Goal: Task Accomplishment & Management: Complete application form

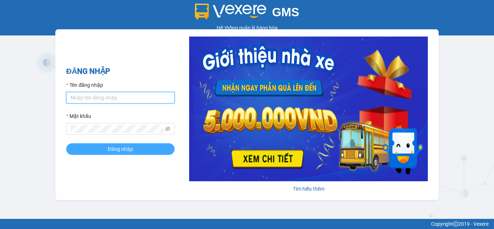
type input "nhaxe.haicuong"
click at [117, 148] on span "Đăng nhập" at bounding box center [120, 149] width 25 height 8
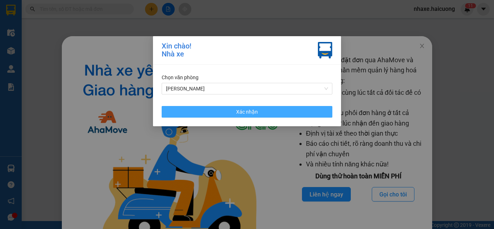
drag, startPoint x: 247, startPoint y: 110, endPoint x: 201, endPoint y: 92, distance: 48.4
click at [247, 110] on span "Xác nhận" at bounding box center [247, 112] width 22 height 8
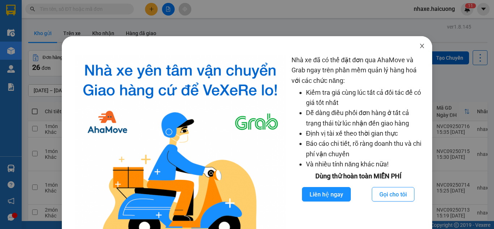
click at [417, 50] on span "Close" at bounding box center [422, 46] width 20 height 20
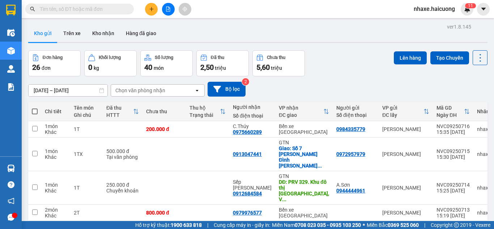
click at [150, 14] on button at bounding box center [151, 9] width 13 height 13
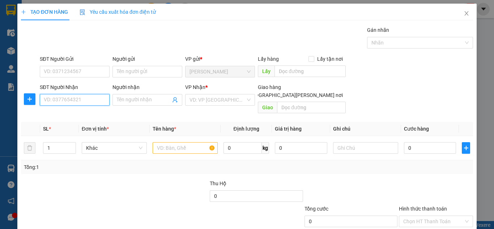
click at [86, 98] on input "SĐT Người Nhận" at bounding box center [75, 100] width 70 height 12
click at [465, 14] on icon "close" at bounding box center [467, 13] width 4 height 4
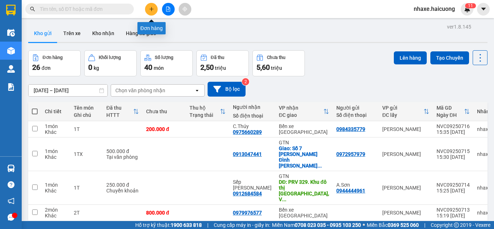
click at [152, 11] on icon "plus" at bounding box center [151, 9] width 5 height 5
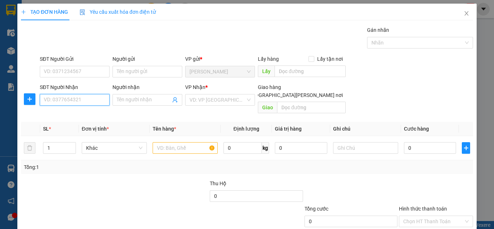
click at [72, 97] on input "SĐT Người Nhận" at bounding box center [75, 100] width 70 height 12
type input "0943077246"
click at [141, 101] on input "Người nhận" at bounding box center [144, 100] width 54 height 8
type input "a"
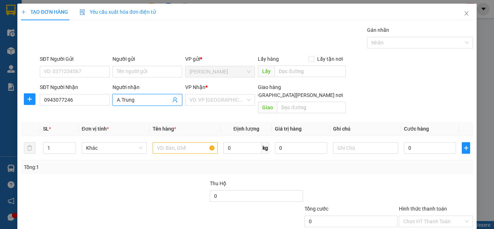
type input "A.Trung"
click at [219, 92] on div "VP Nhận *" at bounding box center [220, 88] width 70 height 11
click at [216, 102] on input "search" at bounding box center [218, 99] width 56 height 11
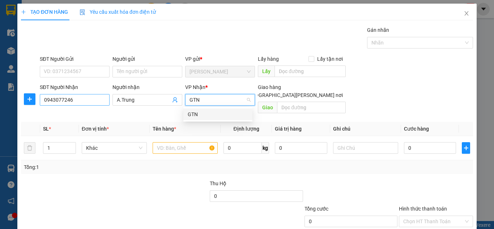
type input "GTN"
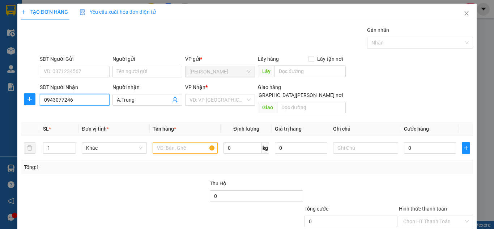
click at [74, 100] on input "0943077246" at bounding box center [75, 100] width 70 height 12
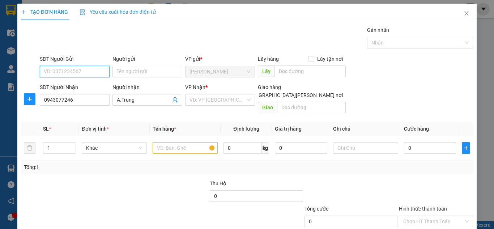
click at [72, 74] on input "SĐT Người Gửi" at bounding box center [75, 72] width 70 height 12
paste input "0943077246"
type input "0943077246"
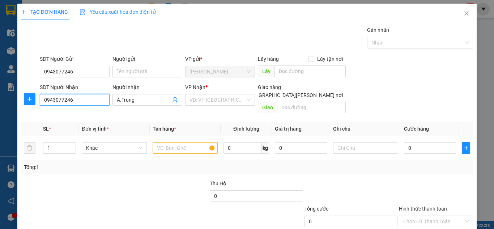
click at [77, 97] on input "0943077246" at bounding box center [75, 100] width 70 height 12
type input "0"
type input "0977718598"
click at [231, 106] on div "VP Nhận * VD: VP [GEOGRAPHIC_DATA]" at bounding box center [220, 95] width 70 height 25
click at [234, 99] on input "search" at bounding box center [218, 99] width 56 height 11
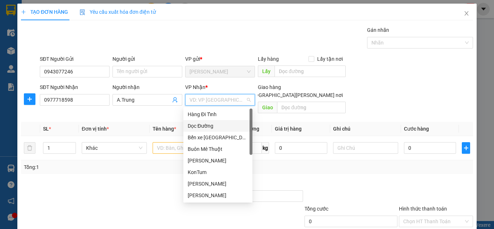
click at [214, 123] on div "Dọc Đường" at bounding box center [218, 126] width 60 height 8
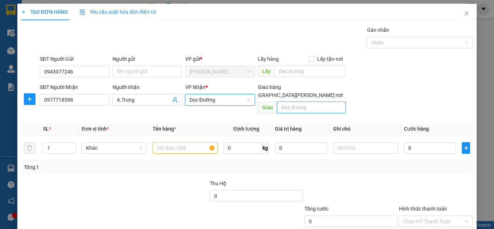
click at [302, 102] on input "text" at bounding box center [311, 108] width 69 height 12
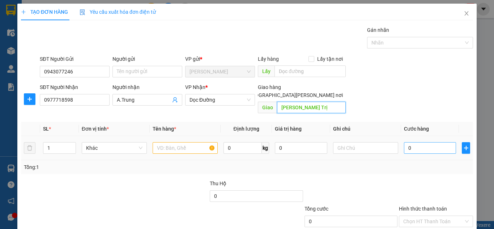
type input "Gio Linh - Quảng Trị"
click at [417, 142] on input "0" at bounding box center [430, 148] width 52 height 12
type input "2"
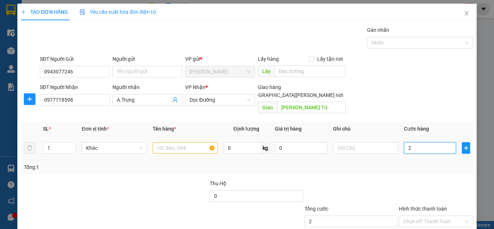
type input "25"
type input "250"
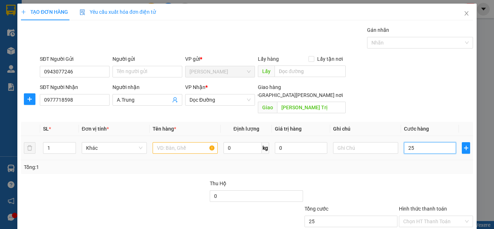
type input "250"
type input "250.000"
click at [176, 142] on input "text" at bounding box center [185, 148] width 65 height 12
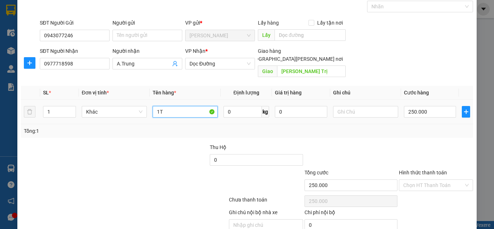
scroll to position [61, 0]
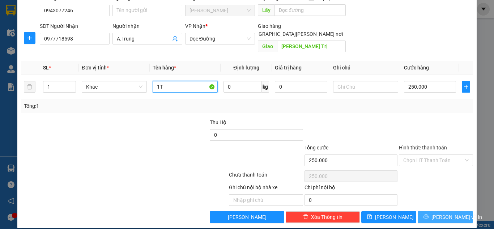
type input "1T"
click at [442, 213] on span "[PERSON_NAME] và In" at bounding box center [456, 217] width 51 height 8
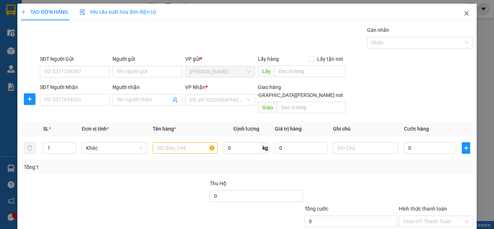
click at [464, 14] on span "Close" at bounding box center [466, 14] width 20 height 20
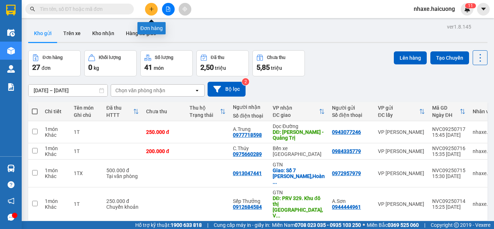
click at [154, 12] on button at bounding box center [151, 9] width 13 height 13
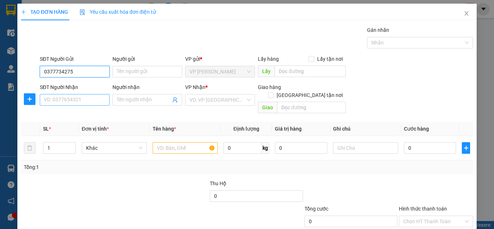
type input "0377734275"
click at [83, 98] on input "SĐT Người Nhận" at bounding box center [75, 100] width 70 height 12
type input "0886651566"
click at [196, 107] on div "VP Nhận * VD: VP [GEOGRAPHIC_DATA]" at bounding box center [220, 95] width 70 height 25
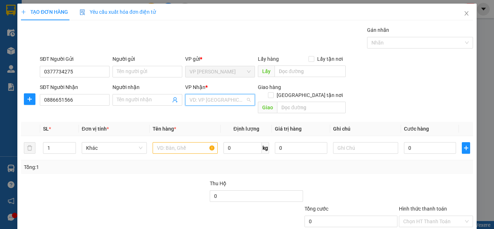
click at [203, 102] on input "search" at bounding box center [218, 99] width 56 height 11
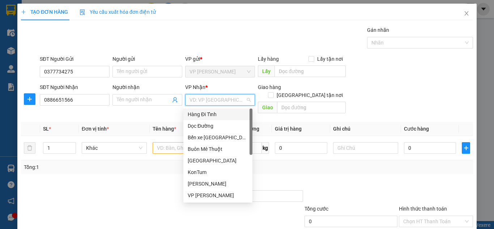
click at [203, 112] on div "Hàng Đi Tỉnh" at bounding box center [218, 114] width 60 height 8
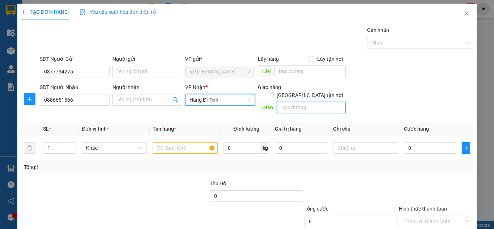
click at [291, 102] on input "text" at bounding box center [311, 108] width 69 height 12
click at [277, 102] on input "Bãi Cháy [GEOGRAPHIC_DATA]" at bounding box center [311, 108] width 69 height 12
type input "Bãi Cháy [GEOGRAPHIC_DATA]"
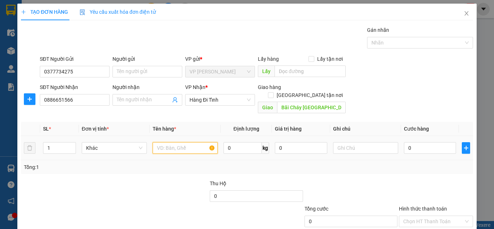
click at [192, 142] on input "text" at bounding box center [185, 148] width 65 height 12
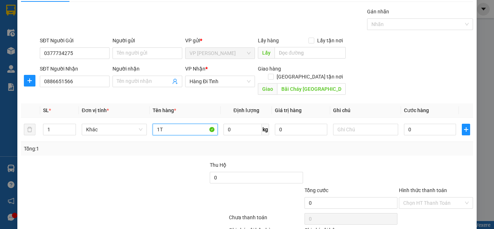
scroll to position [36, 0]
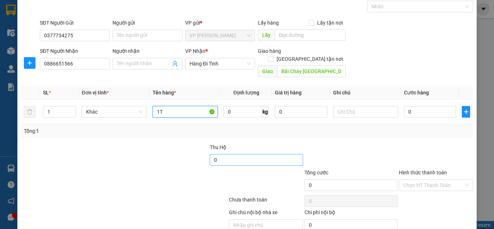
type input "1T"
click at [239, 154] on input "0" at bounding box center [256, 160] width 93 height 12
type input "1.700.000"
click at [168, 146] on div at bounding box center [162, 155] width 94 height 25
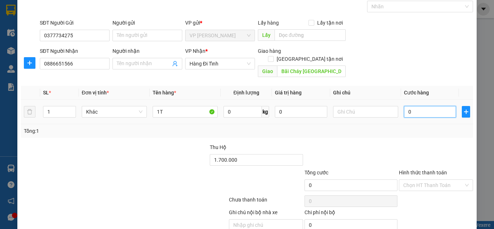
click at [417, 106] on input "0" at bounding box center [430, 112] width 52 height 12
type input "2"
type input "25"
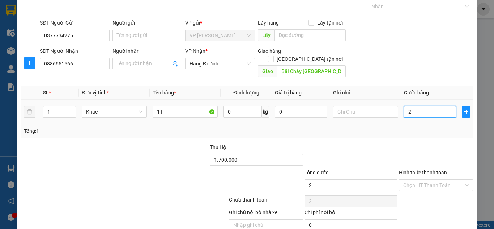
type input "25"
type input "250"
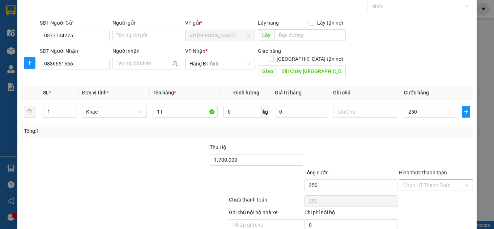
type input "250.000"
click at [421, 180] on input "Hình thức thanh toán" at bounding box center [433, 185] width 60 height 11
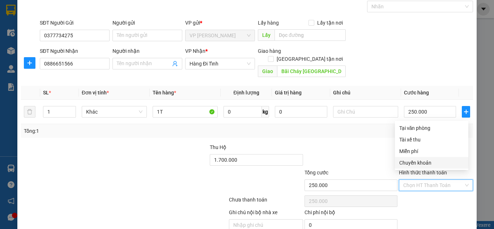
click at [425, 163] on div "Chuyển khoản" at bounding box center [431, 163] width 65 height 8
type input "0"
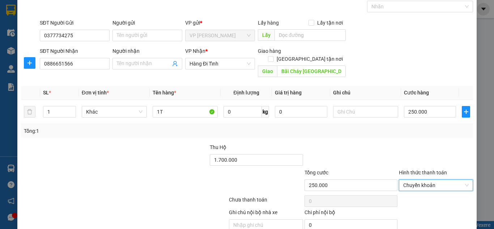
scroll to position [61, 0]
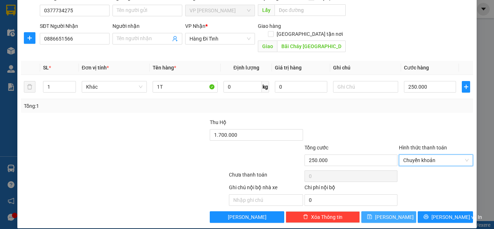
click at [391, 213] on span "[PERSON_NAME]" at bounding box center [394, 217] width 39 height 8
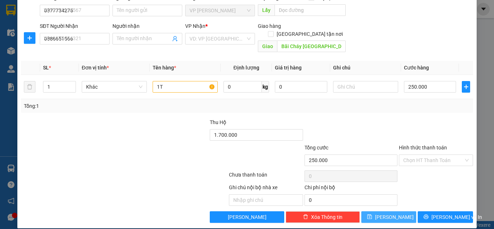
type input "0"
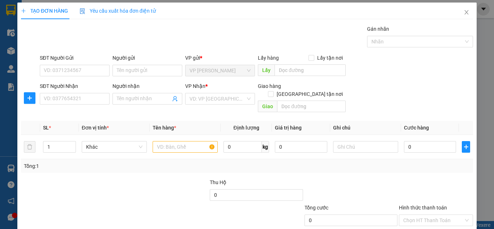
scroll to position [0, 0]
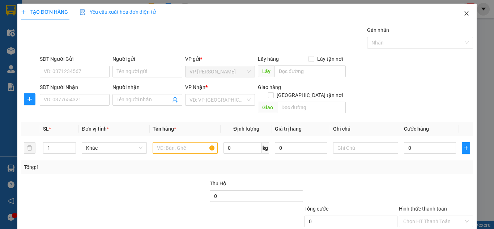
click at [466, 17] on span "Close" at bounding box center [466, 14] width 20 height 20
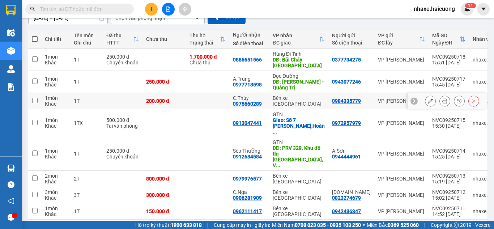
scroll to position [36, 0]
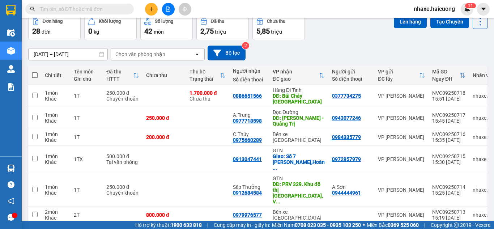
click at [293, 28] on div "5,85 triệu" at bounding box center [278, 31] width 44 height 10
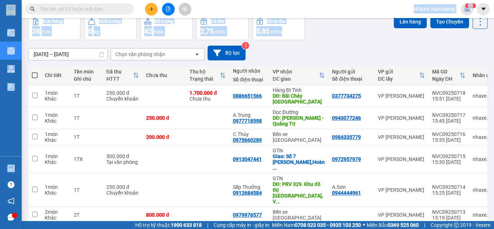
drag, startPoint x: 310, startPoint y: 13, endPoint x: 328, endPoint y: 27, distance: 23.4
click at [328, 27] on section "Kết quả tìm kiếm ( 0 ) Bộ lọc No Data nhaxe.haicuong 1 1 Điều hành xe Kho hàng …" at bounding box center [247, 114] width 494 height 229
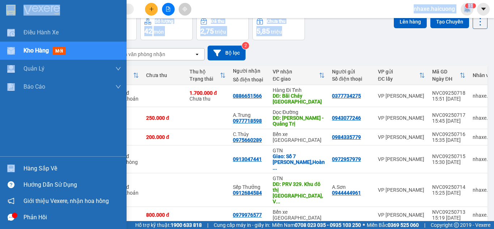
click at [44, 51] on span "Kho hàng" at bounding box center [36, 50] width 25 height 7
click at [44, 52] on span "Kho hàng" at bounding box center [36, 50] width 25 height 7
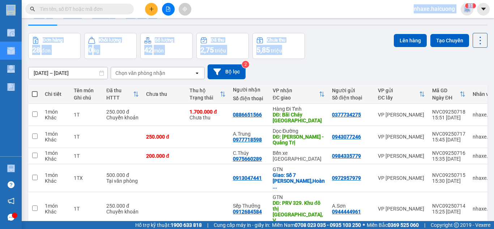
scroll to position [0, 0]
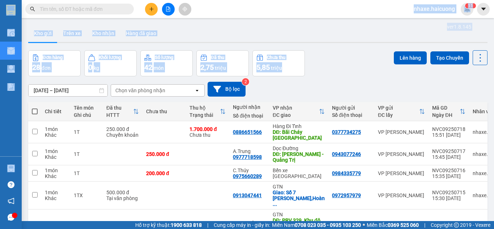
click at [313, 28] on div "Kho gửi Trên xe Kho nhận Hàng đã giao" at bounding box center [257, 34] width 459 height 19
click at [335, 35] on div "Kho gửi Trên xe Kho nhận Hàng đã giao" at bounding box center [257, 34] width 459 height 19
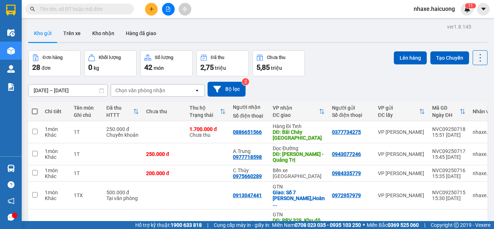
click at [354, 63] on div "Đơn hàng 28 đơn Khối lượng 0 kg Số lượng 42 món Đã thu 2,75 triệu Chưa thu 5,85…" at bounding box center [257, 63] width 459 height 26
click at [107, 33] on button "Kho nhận" at bounding box center [103, 33] width 34 height 17
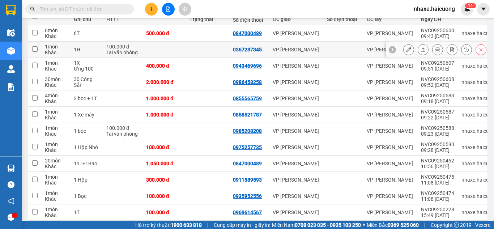
scroll to position [109, 0]
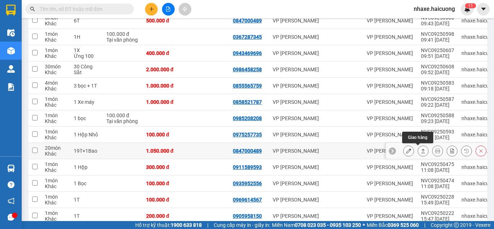
click at [421, 152] on icon at bounding box center [423, 150] width 5 height 5
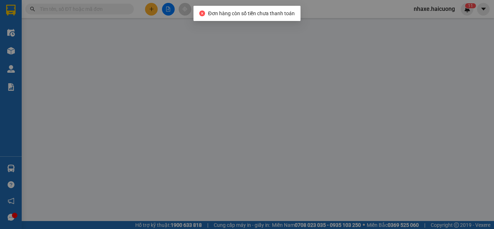
type input "0847000489"
type input "1.050.000"
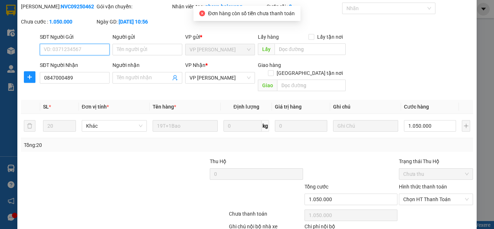
scroll to position [36, 0]
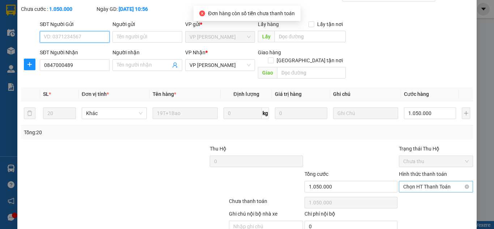
click at [434, 181] on span "Chọn HT Thanh Toán" at bounding box center [435, 186] width 65 height 11
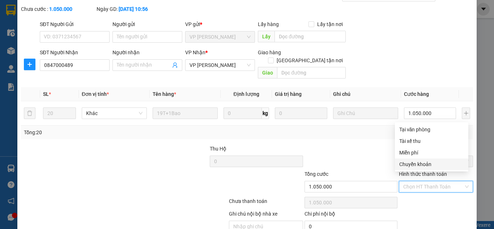
click at [428, 165] on div "Chuyển khoản" at bounding box center [431, 164] width 65 height 8
type input "0"
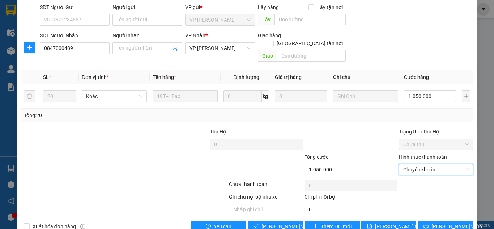
scroll to position [63, 0]
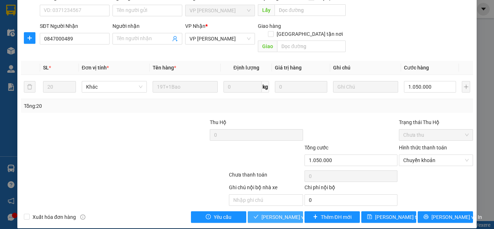
click at [283, 213] on span "[PERSON_NAME] và Giao hàng" at bounding box center [296, 217] width 69 height 8
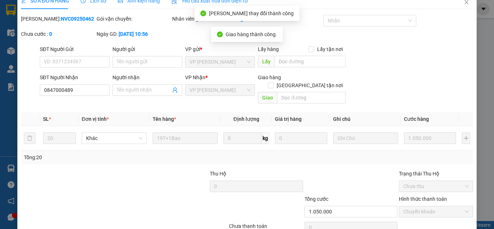
scroll to position [0, 0]
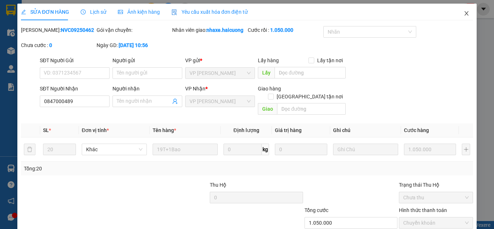
click at [464, 12] on icon "close" at bounding box center [467, 13] width 6 height 6
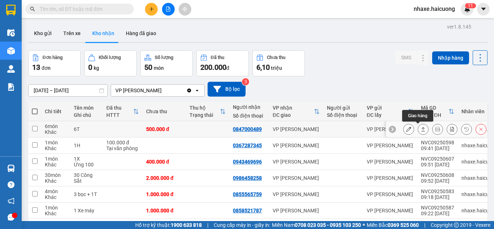
click at [421, 127] on icon at bounding box center [423, 129] width 5 height 5
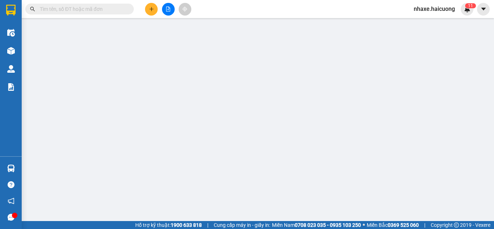
type input "0847000489"
type input "500.000"
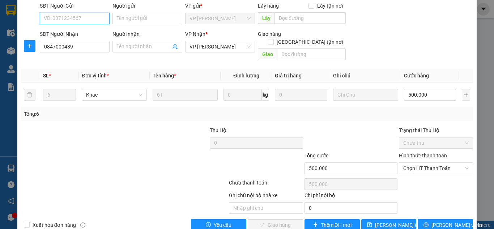
scroll to position [63, 0]
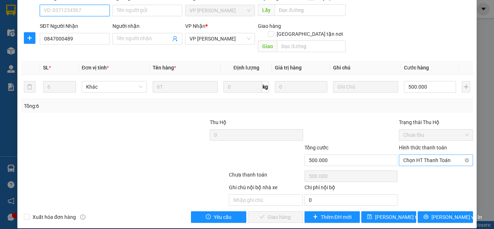
click at [442, 155] on span "Chọn HT Thanh Toán" at bounding box center [435, 160] width 65 height 11
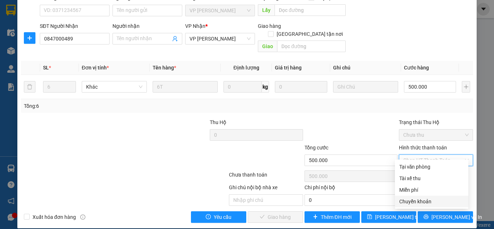
click at [418, 200] on div "Chuyển khoản" at bounding box center [431, 201] width 65 height 8
type input "0"
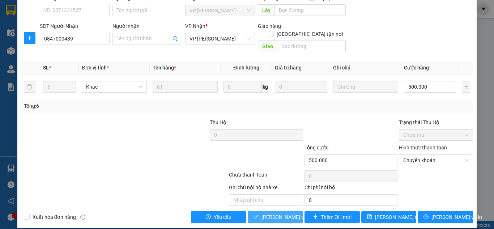
click at [279, 213] on span "[PERSON_NAME] và Giao hàng" at bounding box center [296, 217] width 69 height 8
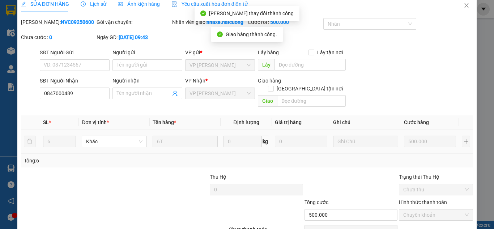
scroll to position [0, 0]
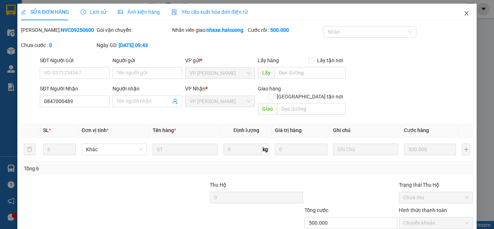
click at [464, 14] on icon "close" at bounding box center [467, 13] width 6 height 6
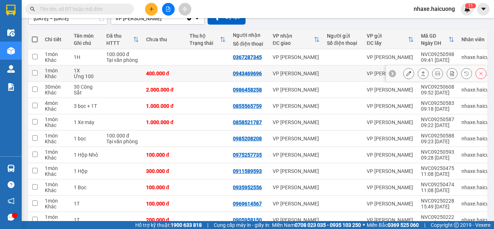
scroll to position [72, 0]
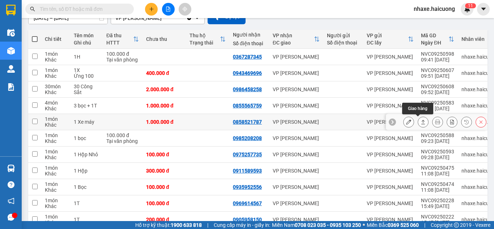
click at [421, 122] on icon at bounding box center [423, 121] width 5 height 5
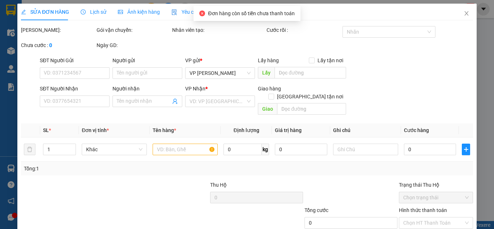
type input "0858521787"
type input "1.000.000"
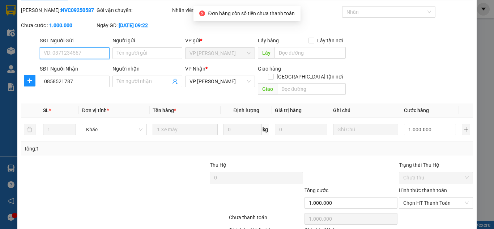
scroll to position [36, 0]
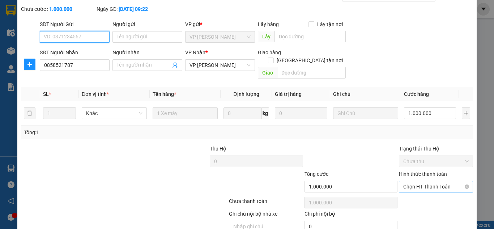
click at [441, 181] on span "Chọn HT Thanh Toán" at bounding box center [435, 186] width 65 height 11
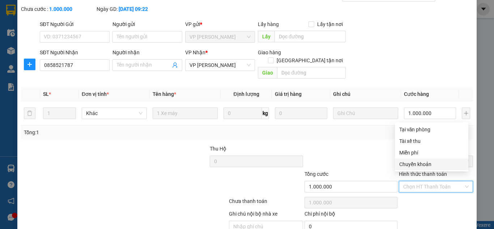
click at [423, 162] on div "Chuyển khoản" at bounding box center [431, 164] width 65 height 8
type input "0"
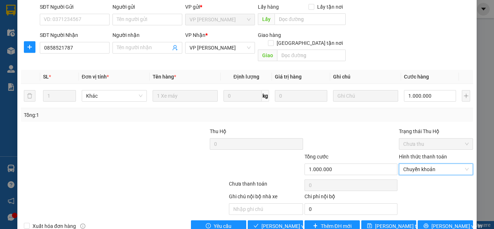
scroll to position [63, 0]
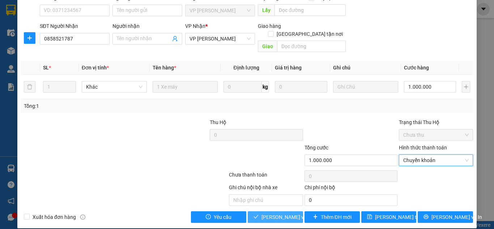
click at [275, 213] on span "[PERSON_NAME] và Giao hàng" at bounding box center [296, 217] width 69 height 8
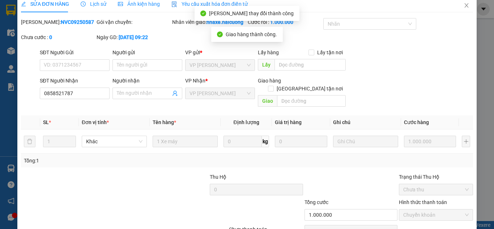
scroll to position [0, 0]
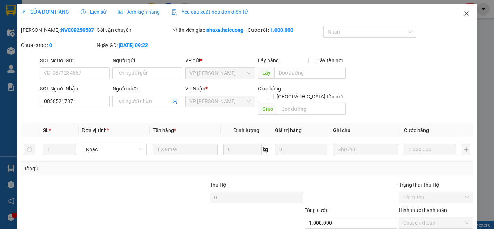
drag, startPoint x: 462, startPoint y: 13, endPoint x: 455, endPoint y: 13, distance: 6.5
click at [465, 14] on icon "close" at bounding box center [467, 13] width 4 height 4
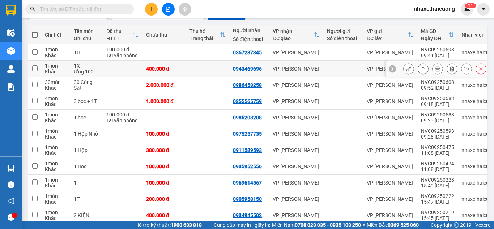
scroll to position [39, 0]
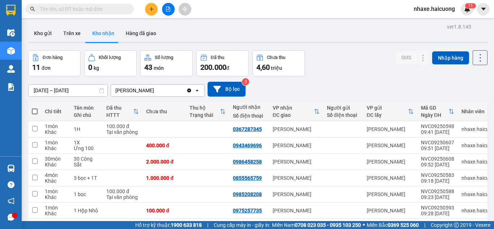
click at [190, 91] on icon "Clear value" at bounding box center [189, 90] width 4 height 4
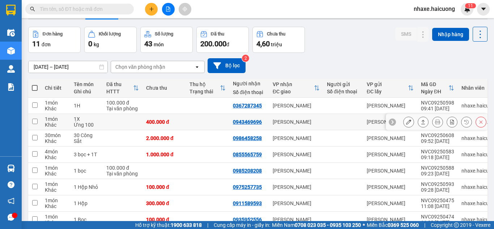
scroll to position [36, 0]
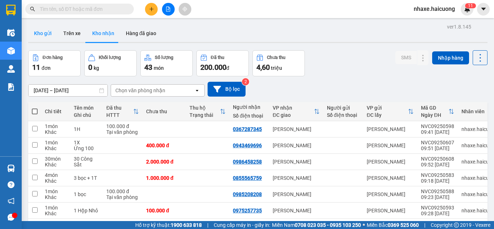
click at [43, 32] on button "Kho gửi" at bounding box center [42, 33] width 29 height 17
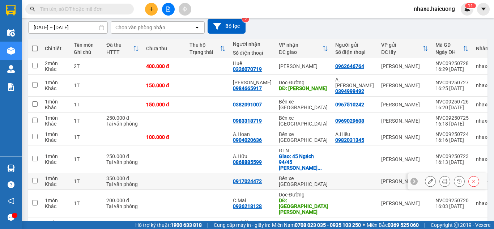
scroll to position [107, 0]
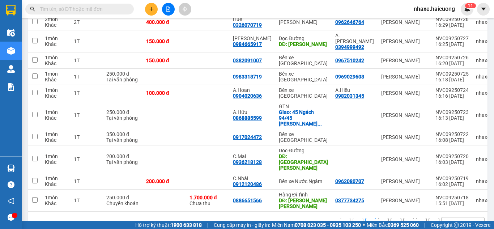
click at [378, 218] on button "2" at bounding box center [383, 223] width 11 height 11
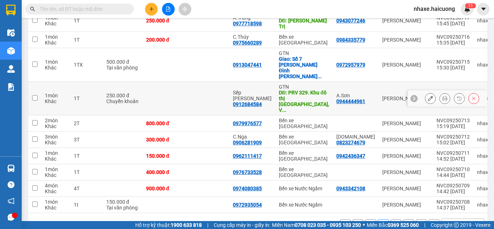
scroll to position [113, 0]
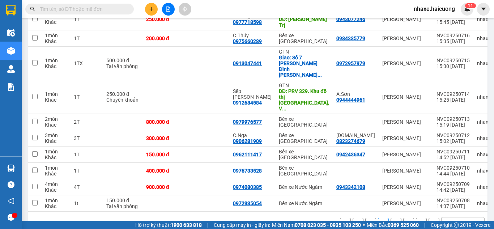
click at [391, 218] on button "3" at bounding box center [396, 223] width 11 height 11
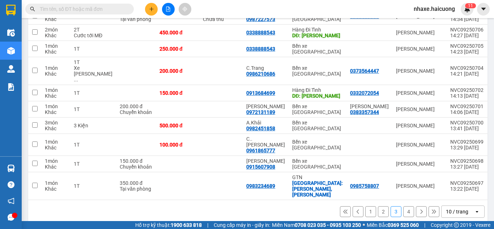
click at [378, 206] on button "2" at bounding box center [383, 211] width 11 height 11
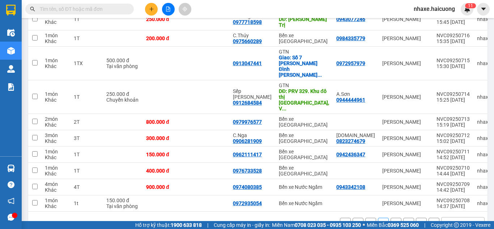
click at [365, 218] on button "1" at bounding box center [370, 223] width 11 height 11
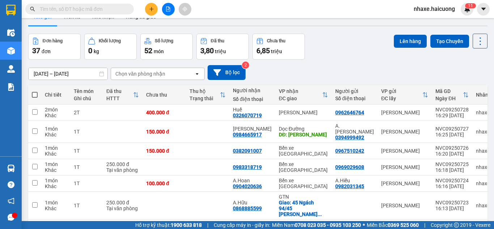
scroll to position [0, 0]
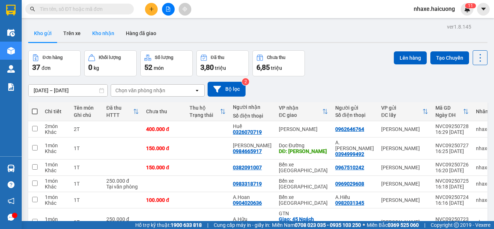
click at [107, 34] on button "Kho nhận" at bounding box center [103, 33] width 34 height 17
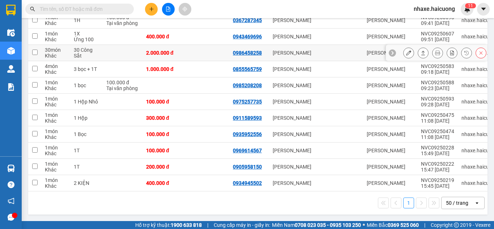
scroll to position [112, 0]
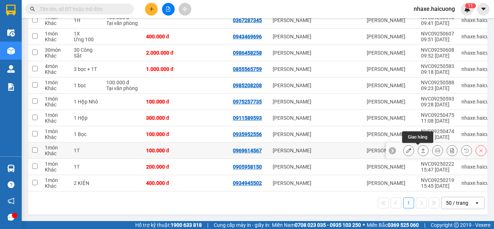
click at [421, 148] on icon at bounding box center [423, 150] width 5 height 5
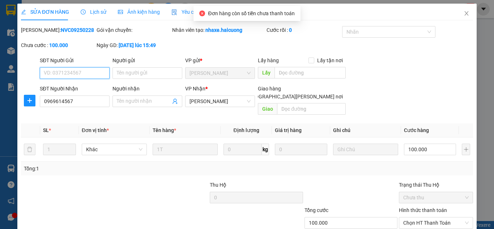
type input "0969614567"
type input "100.000"
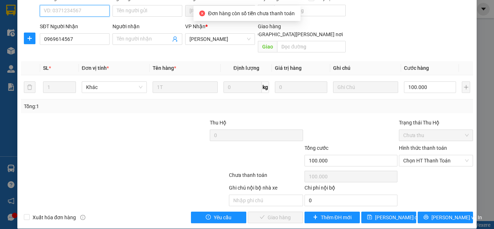
scroll to position [63, 0]
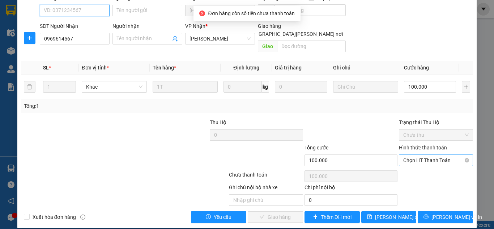
click at [424, 155] on span "Chọn HT Thanh Toán" at bounding box center [435, 160] width 65 height 11
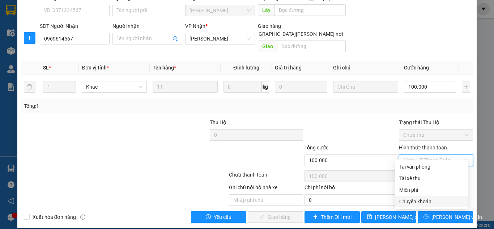
click at [416, 202] on div "Chuyển khoản" at bounding box center [431, 201] width 65 height 8
type input "0"
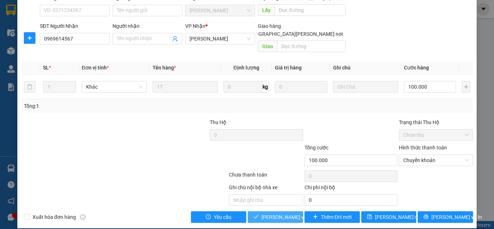
click at [282, 213] on span "[PERSON_NAME] và Giao hàng" at bounding box center [311, 217] width 98 height 8
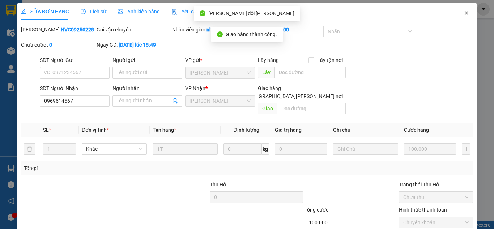
scroll to position [0, 0]
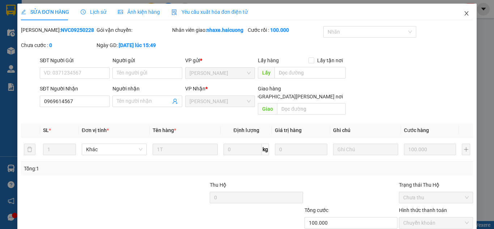
click at [464, 12] on icon "close" at bounding box center [467, 13] width 6 height 6
